Goal: Task Accomplishment & Management: Use online tool/utility

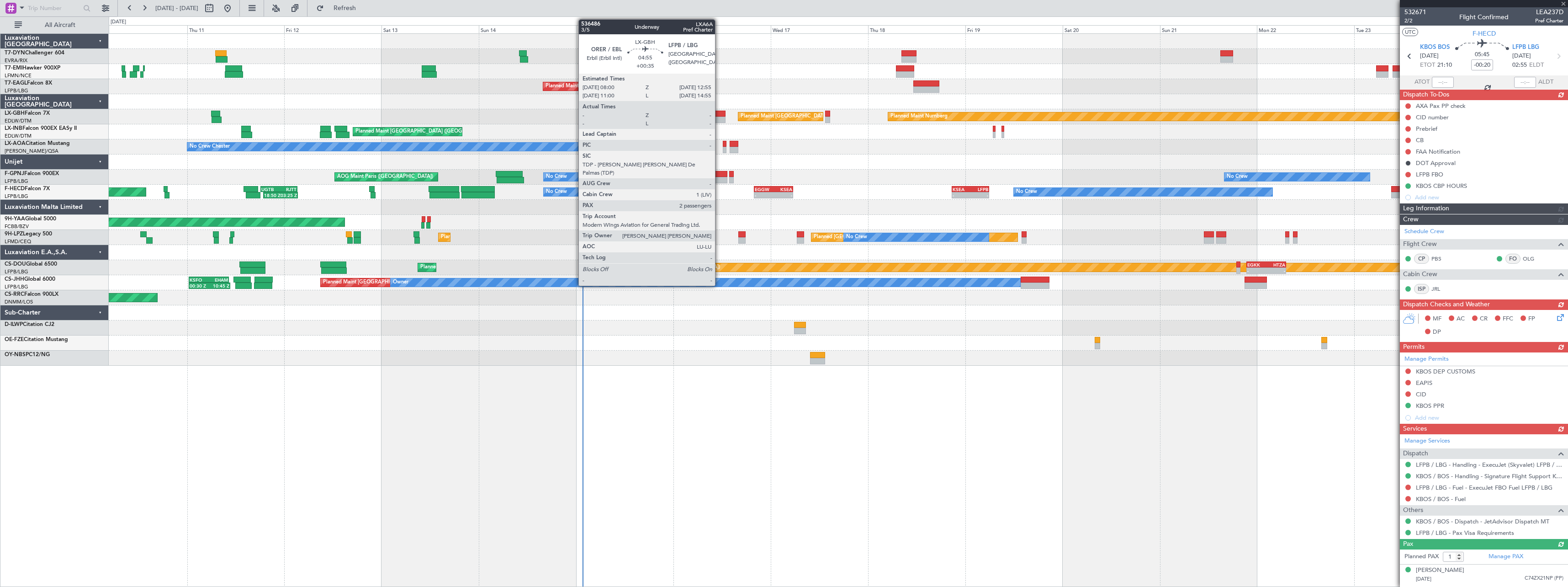
click at [719, 112] on div at bounding box center [715, 113] width 20 height 6
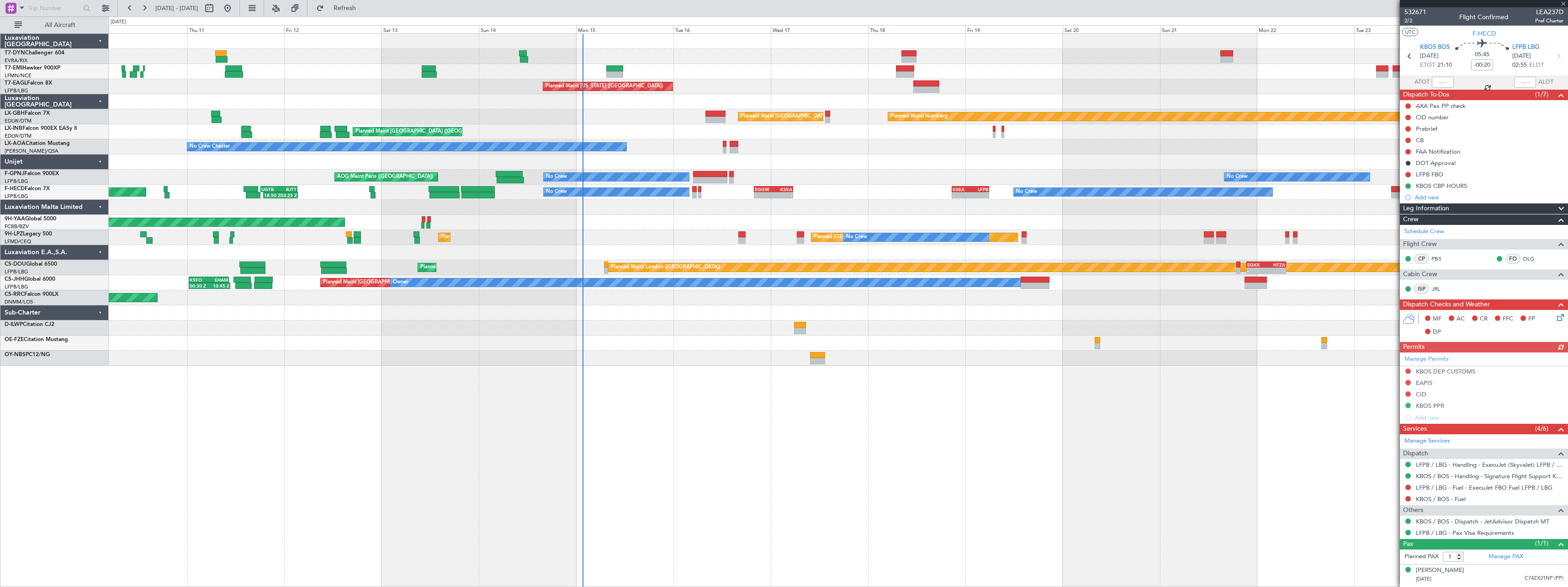
type input "+00:35"
type input "2"
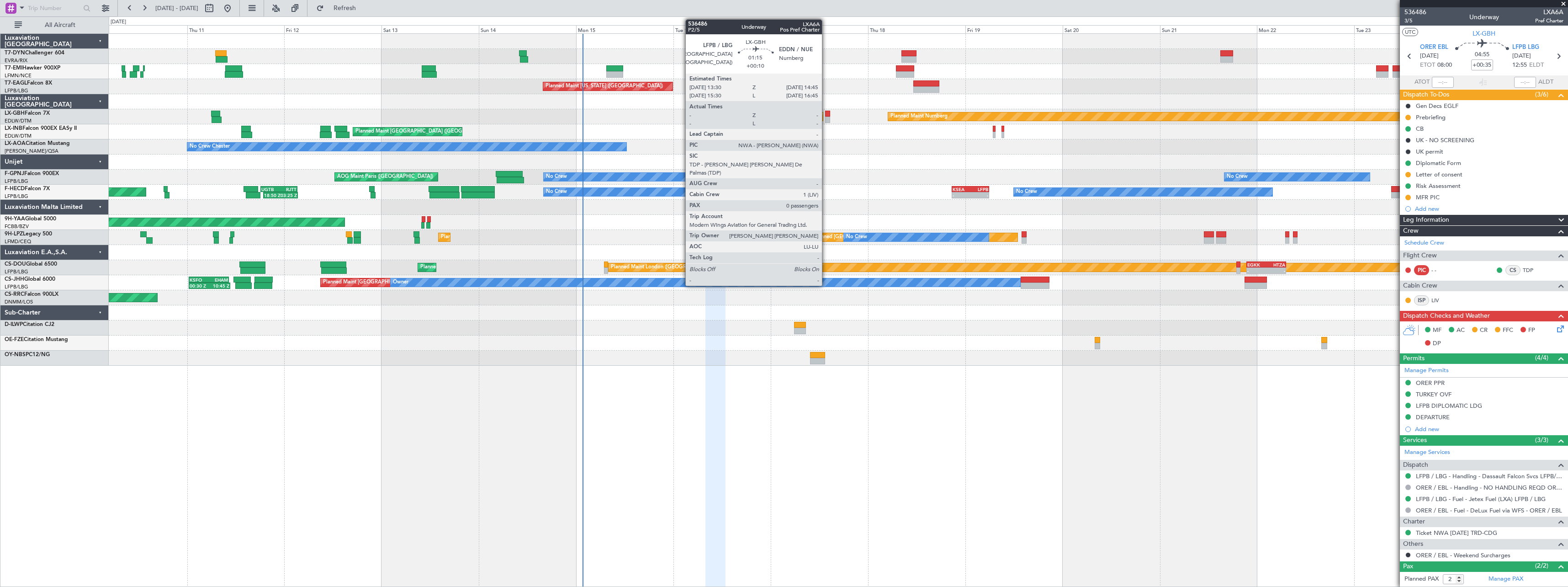
click at [826, 121] on div at bounding box center [828, 119] width 5 height 6
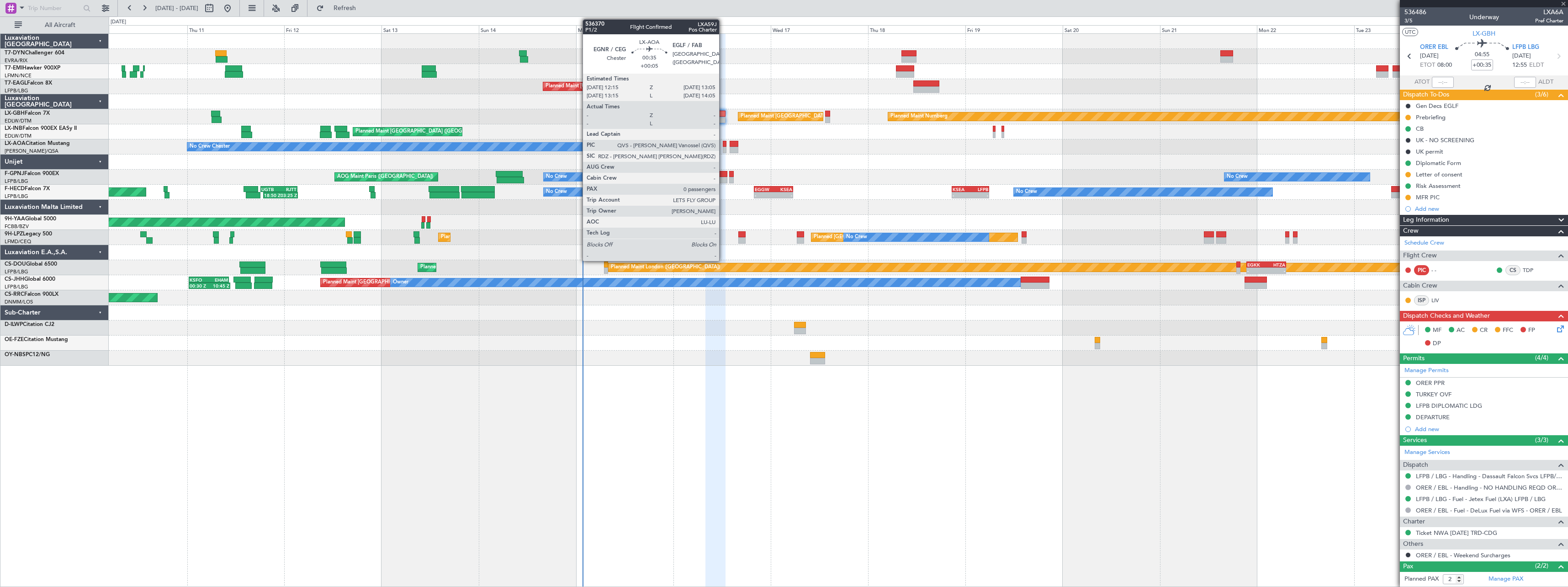
type input "+00:10"
type input "0"
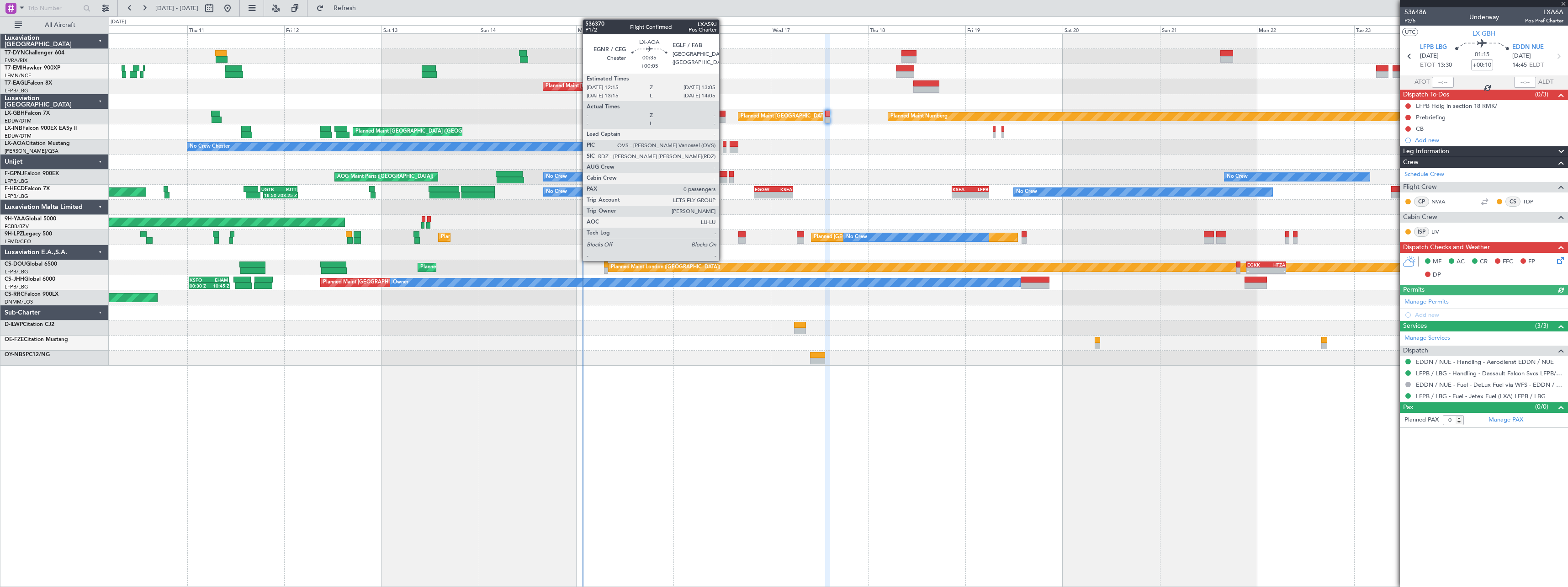
click at [723, 145] on div at bounding box center [725, 143] width 4 height 6
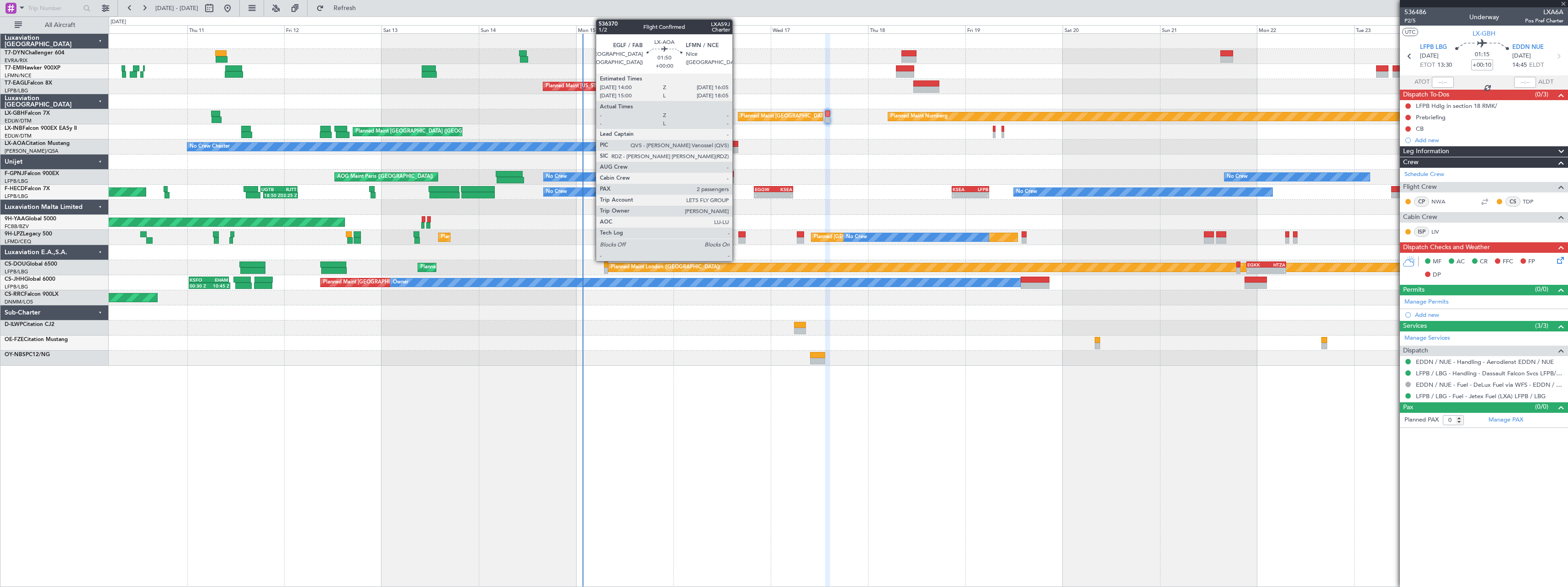
type input "+00:05"
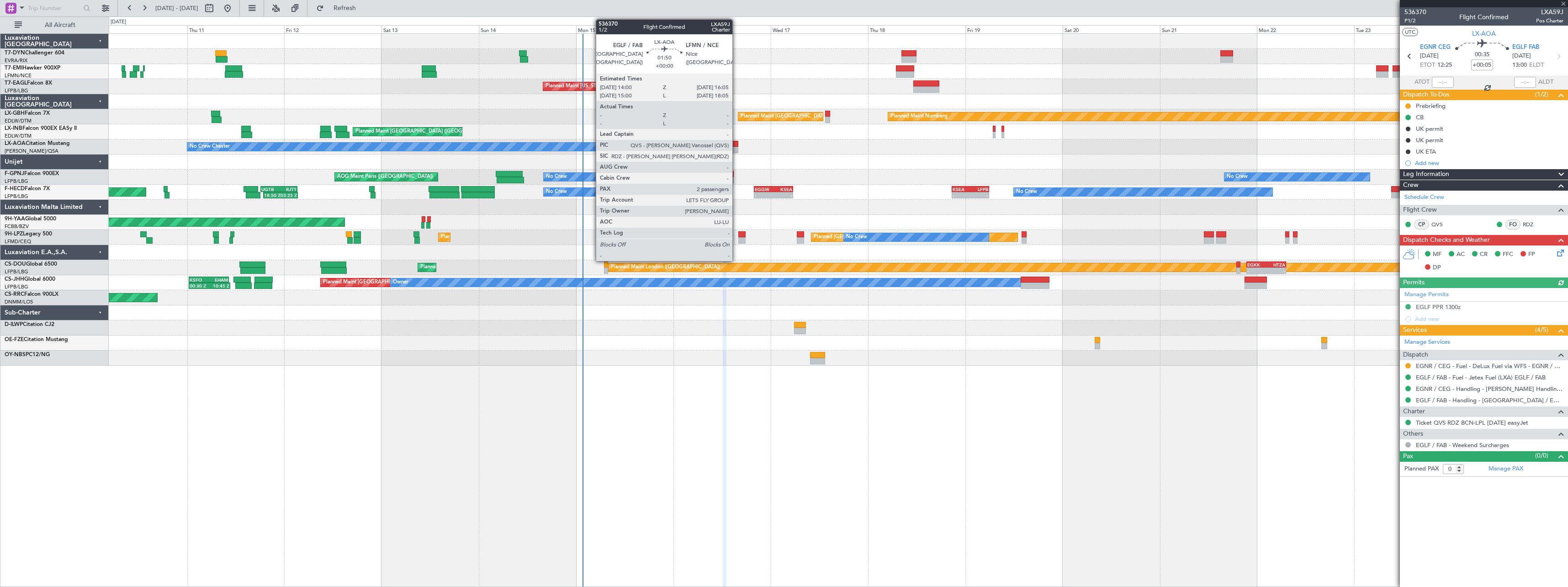
click at [736, 147] on div at bounding box center [734, 149] width 9 height 6
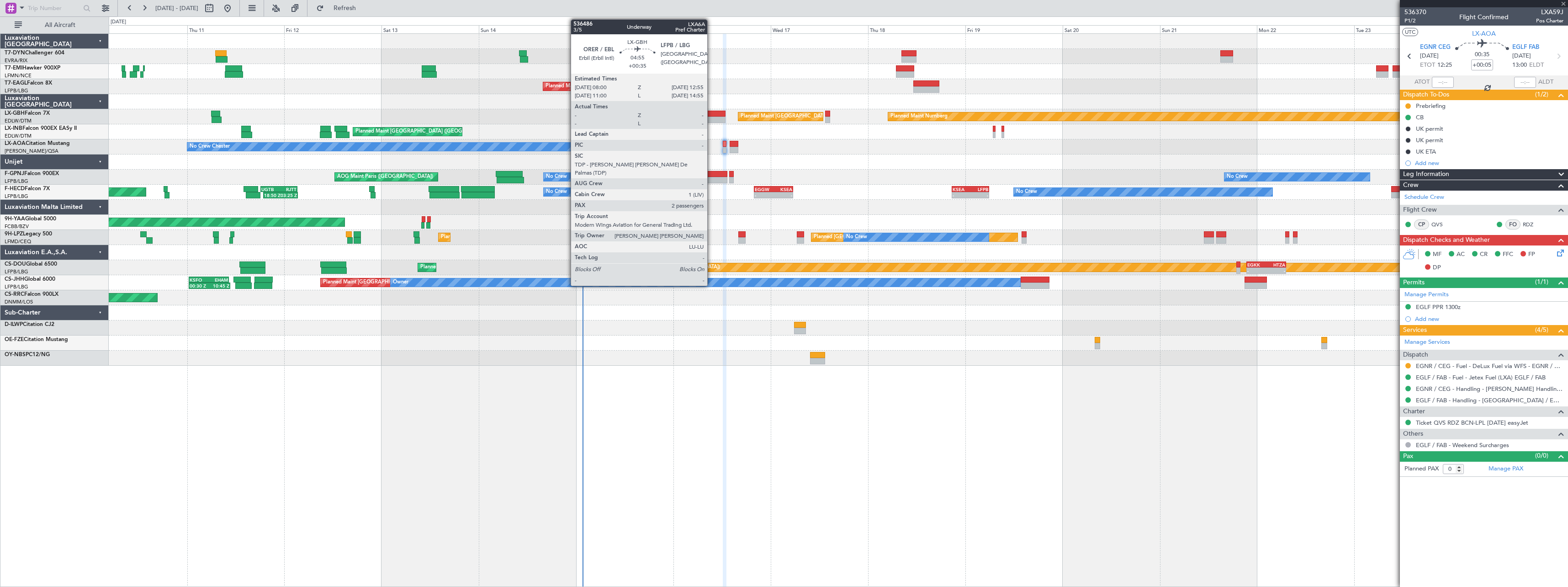
type input "2"
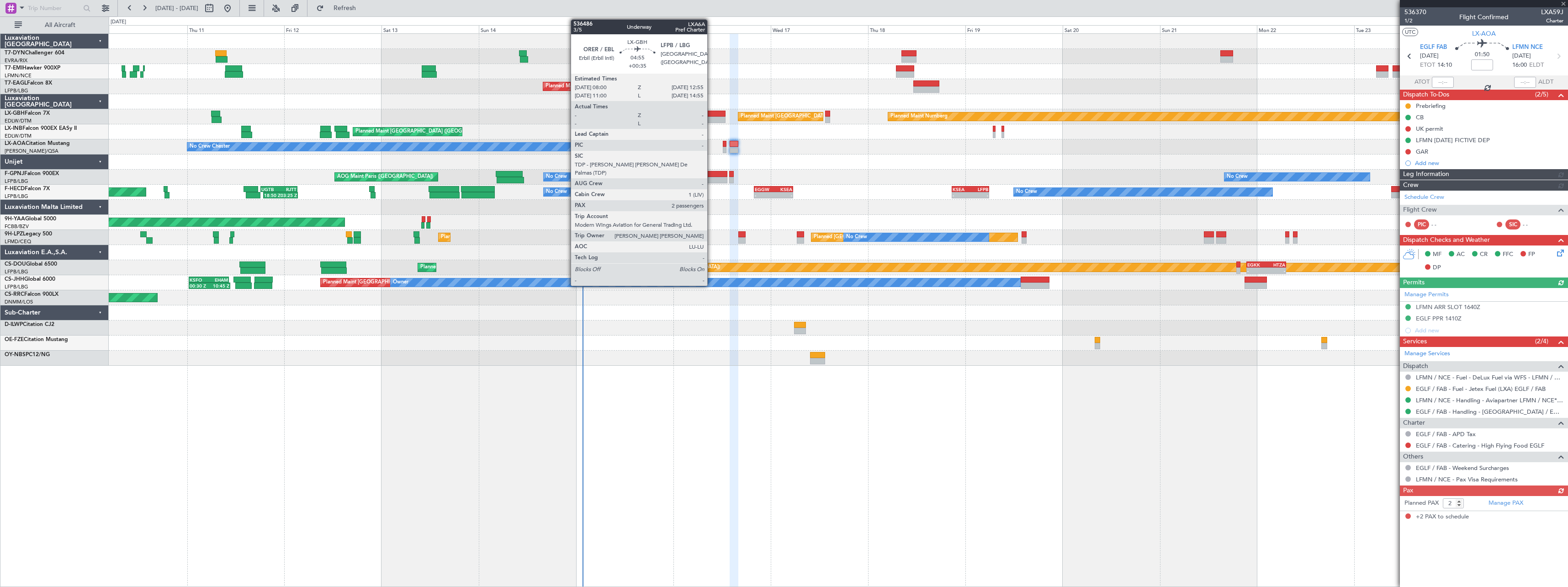
click at [712, 112] on div at bounding box center [715, 113] width 20 height 6
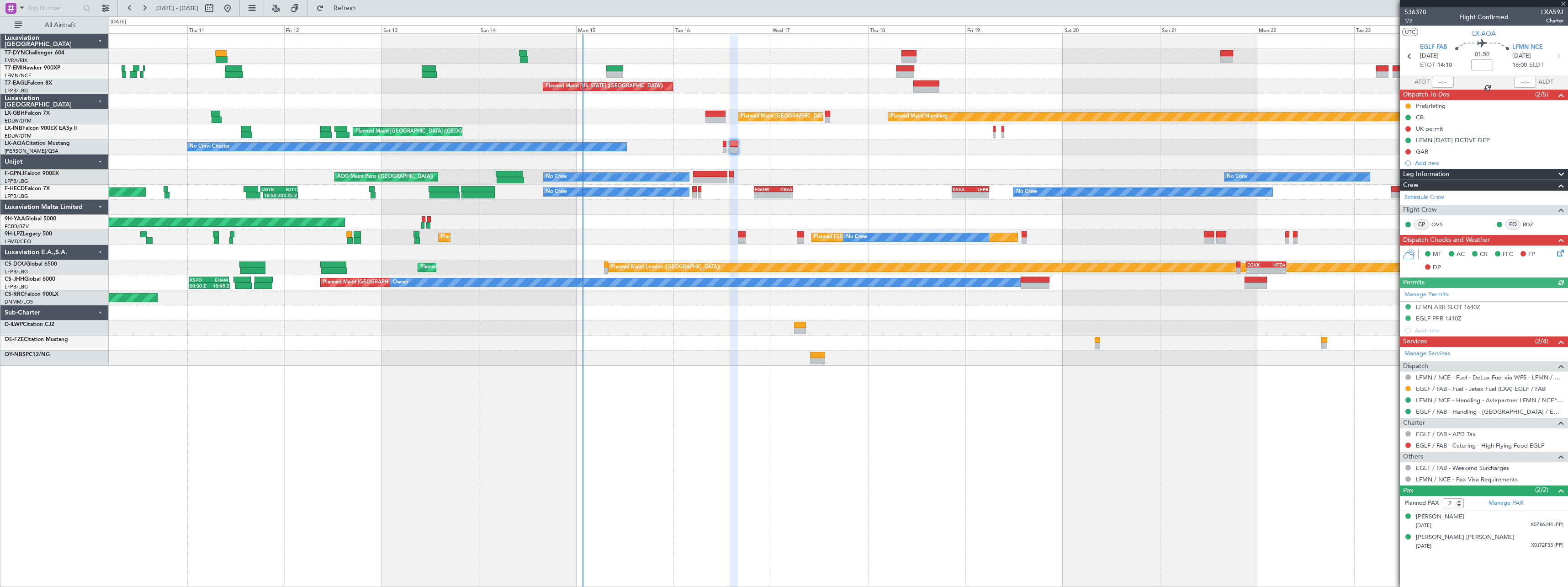
type input "+00:35"
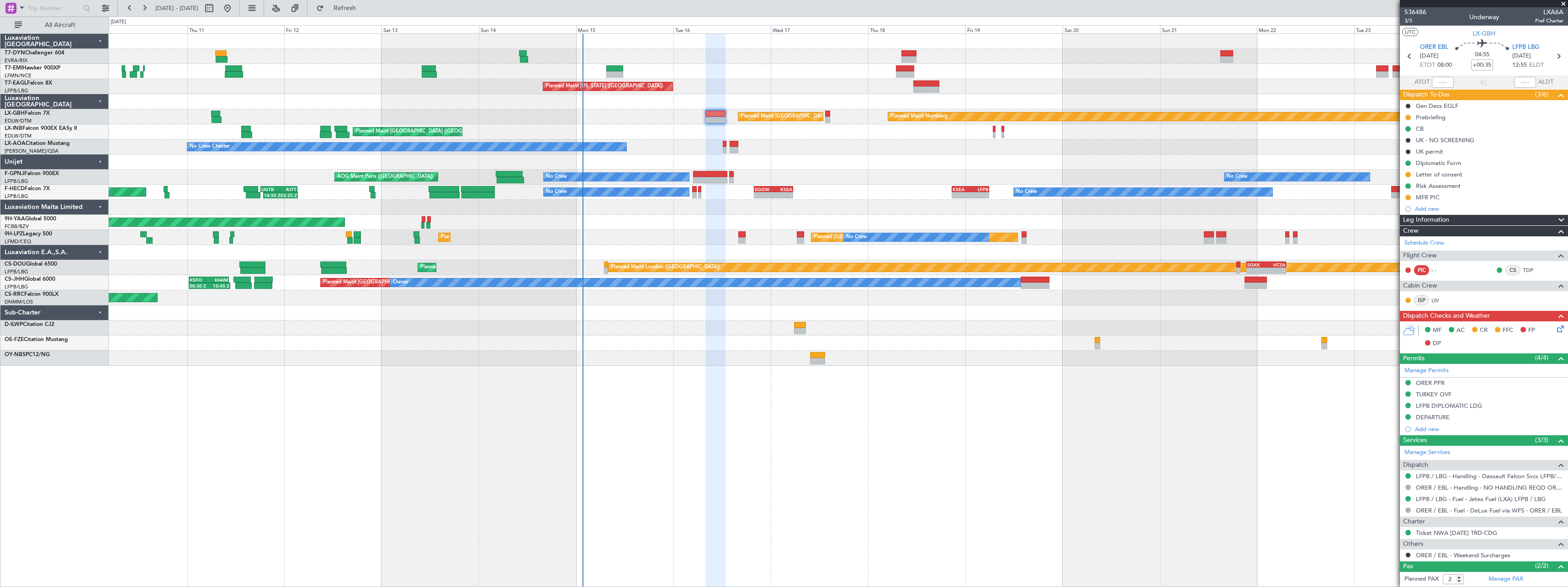
scroll to position [41, 0]
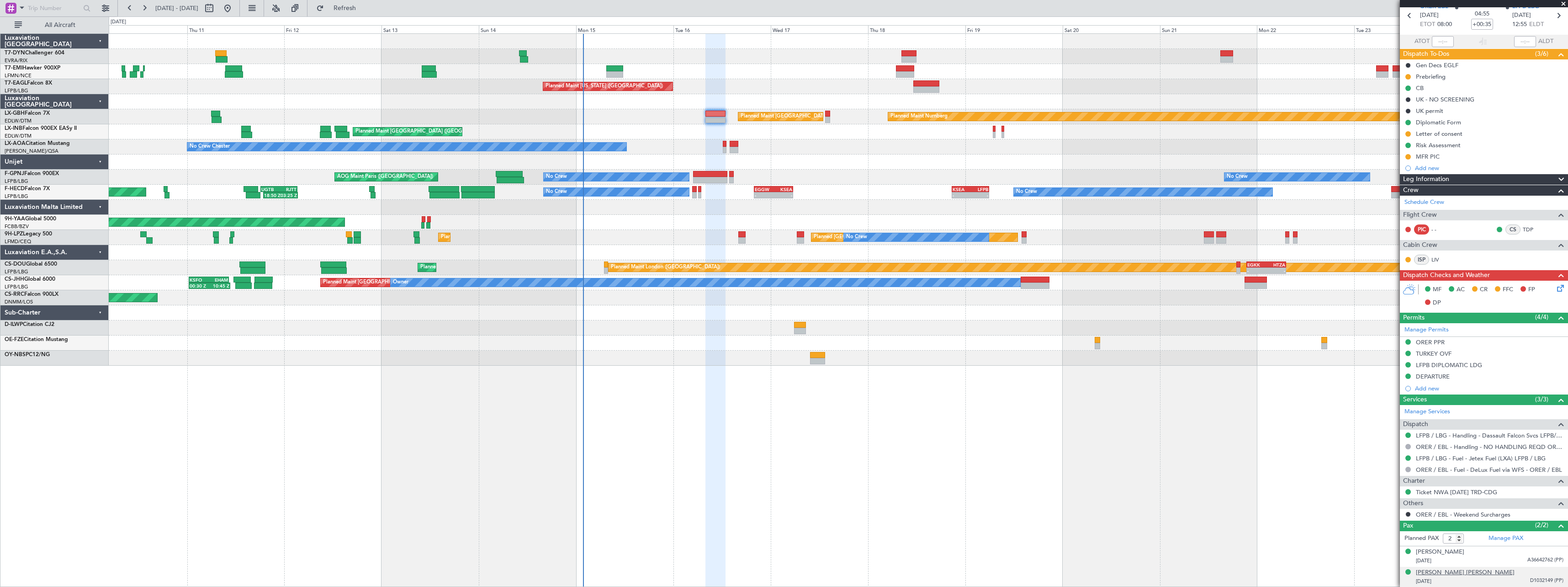
click at [1468, 574] on div "[PERSON_NAME] [PERSON_NAME]" at bounding box center [1465, 572] width 99 height 9
click at [1470, 552] on div "[PERSON_NAME] [DATE] A36642762 (PP)" at bounding box center [1490, 556] width 148 height 18
